Goal: Information Seeking & Learning: Find specific fact

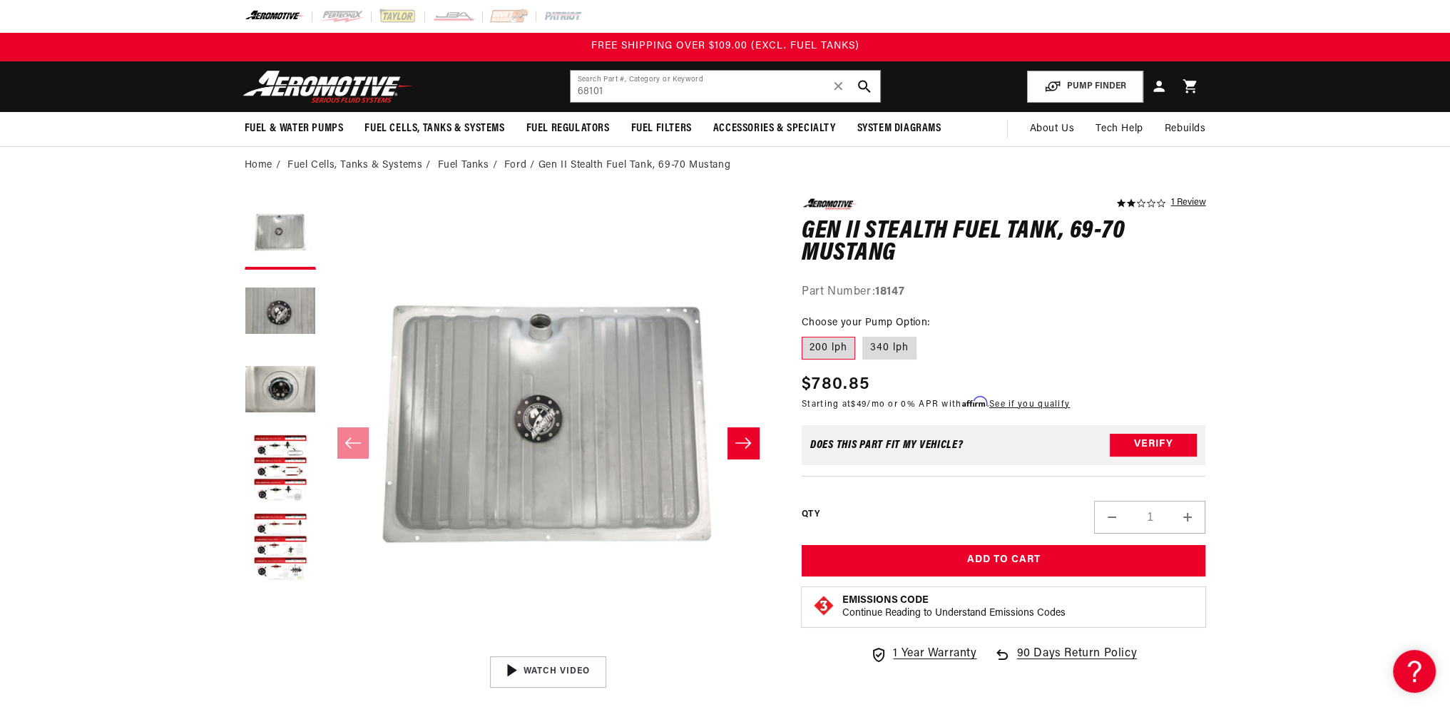
type input "68101"
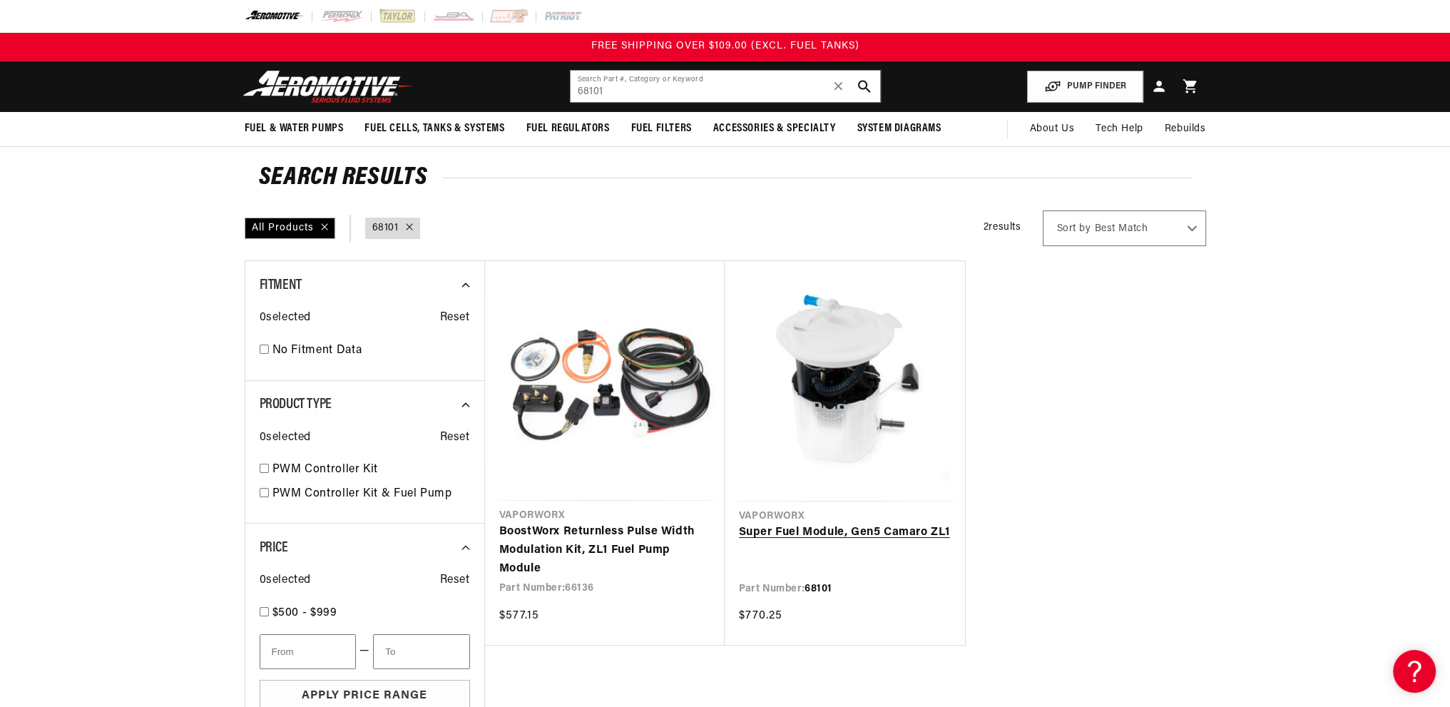
click at [842, 524] on link "Super Fuel Module, Gen5 Camaro ZL1" at bounding box center [845, 533] width 212 height 19
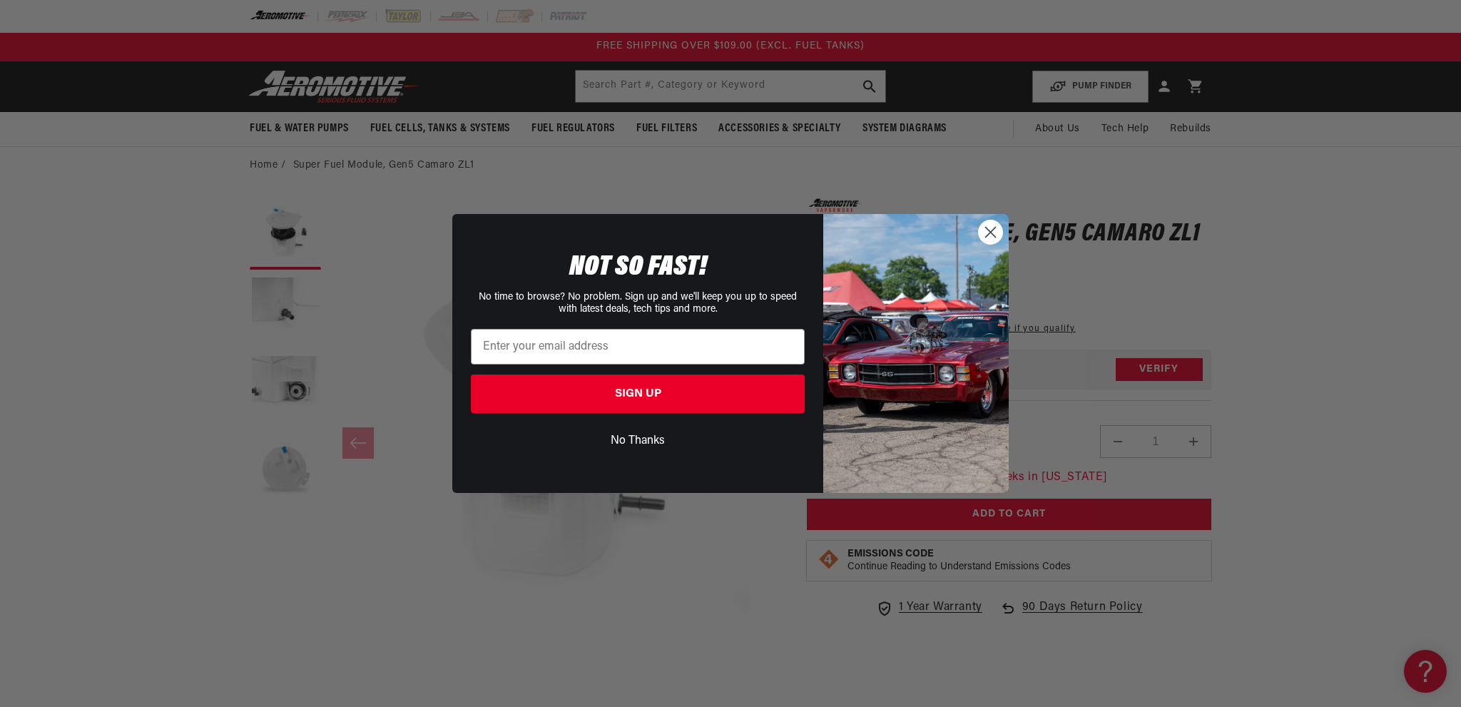
click at [994, 230] on circle "Close dialog" at bounding box center [991, 232] width 24 height 24
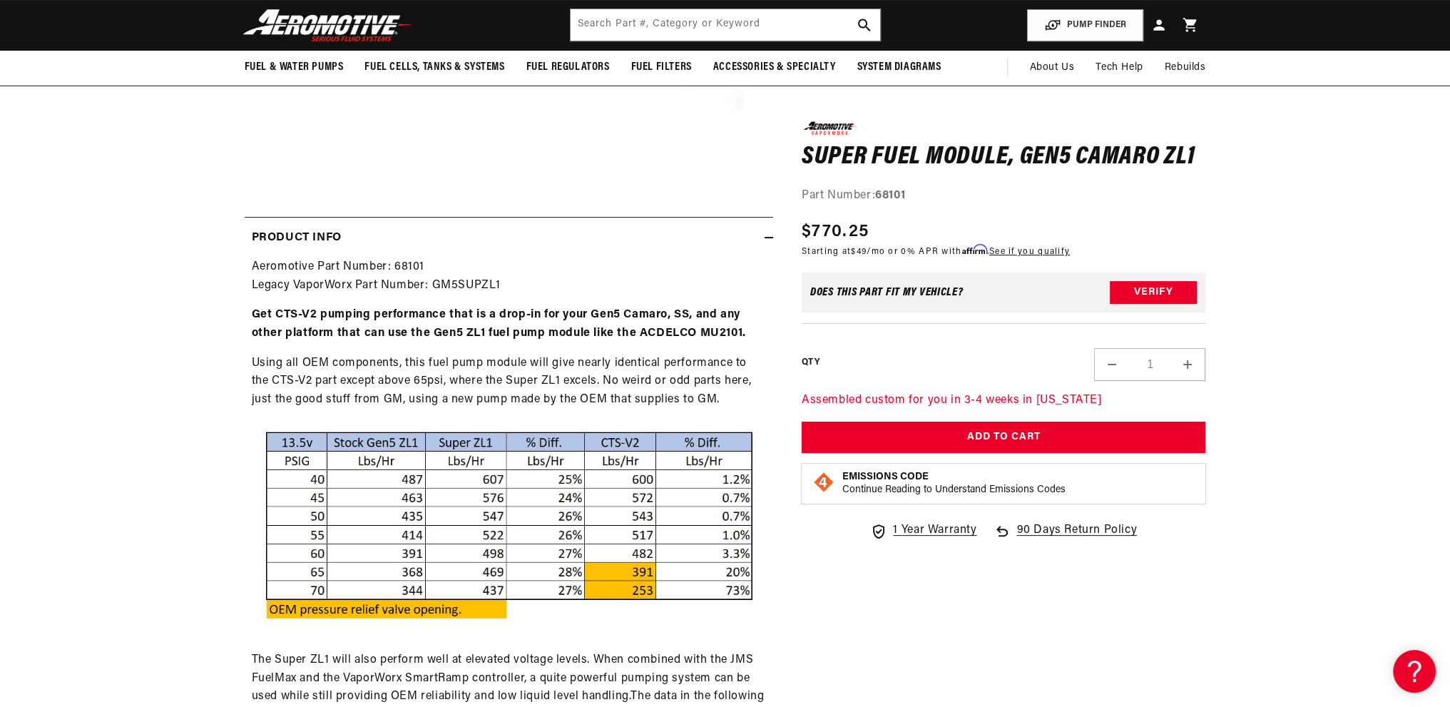
scroll to position [71, 0]
